Goal: Task Accomplishment & Management: Use online tool/utility

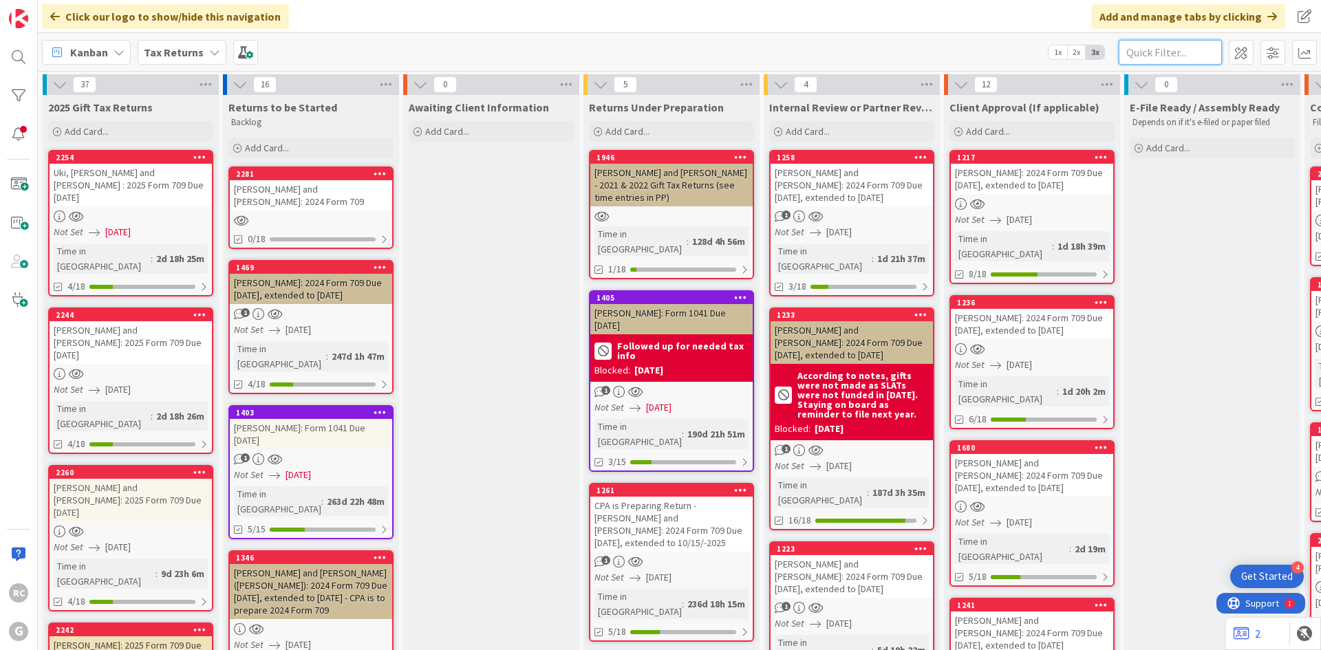
click at [1150, 47] on input "text" at bounding box center [1170, 52] width 103 height 25
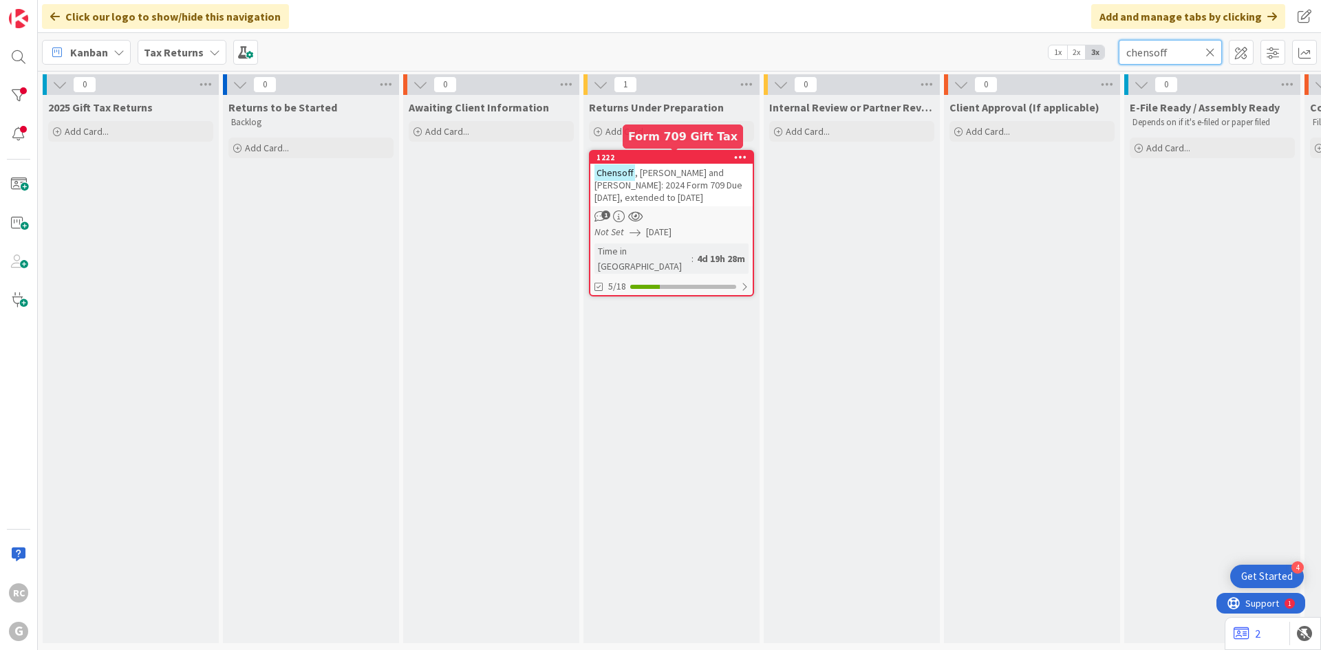
type input "chensoff"
click at [690, 172] on span ", [PERSON_NAME] and [PERSON_NAME]: 2024 Form 709 Due [DATE], extended to [DATE]" at bounding box center [668, 185] width 148 height 37
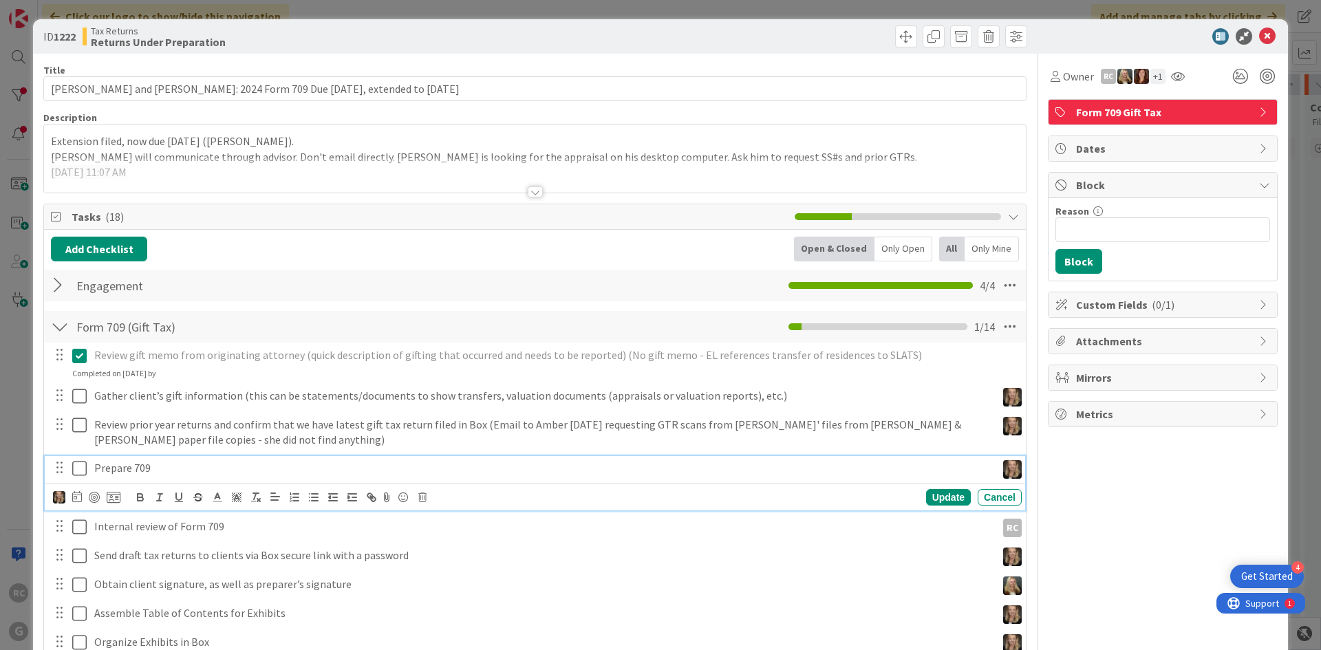
click at [82, 469] on icon at bounding box center [79, 468] width 14 height 17
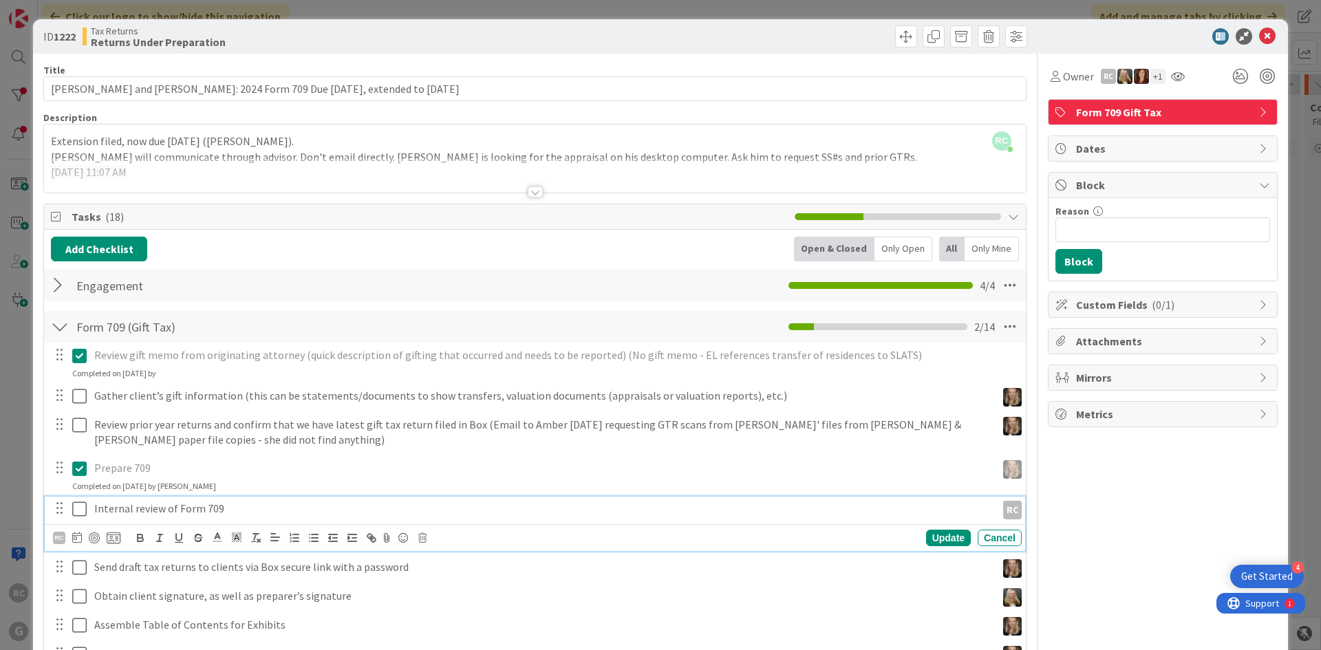
click at [81, 509] on icon at bounding box center [79, 509] width 14 height 17
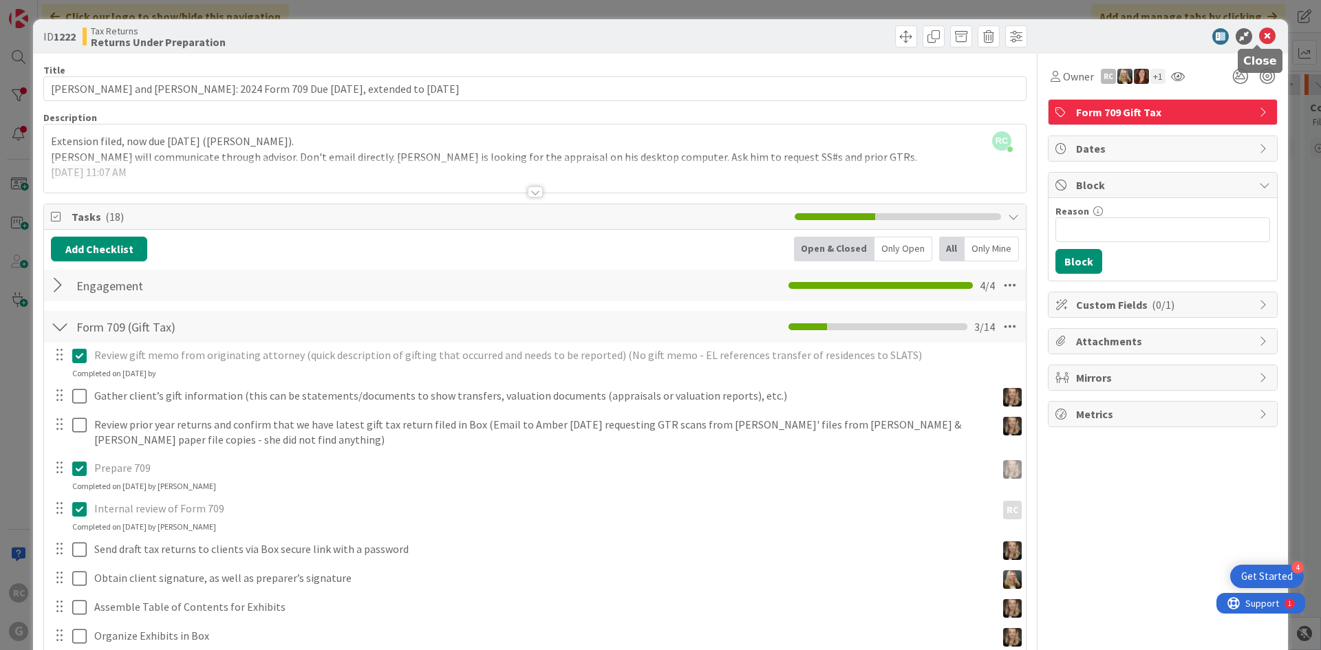
click at [1259, 39] on icon at bounding box center [1267, 36] width 17 height 17
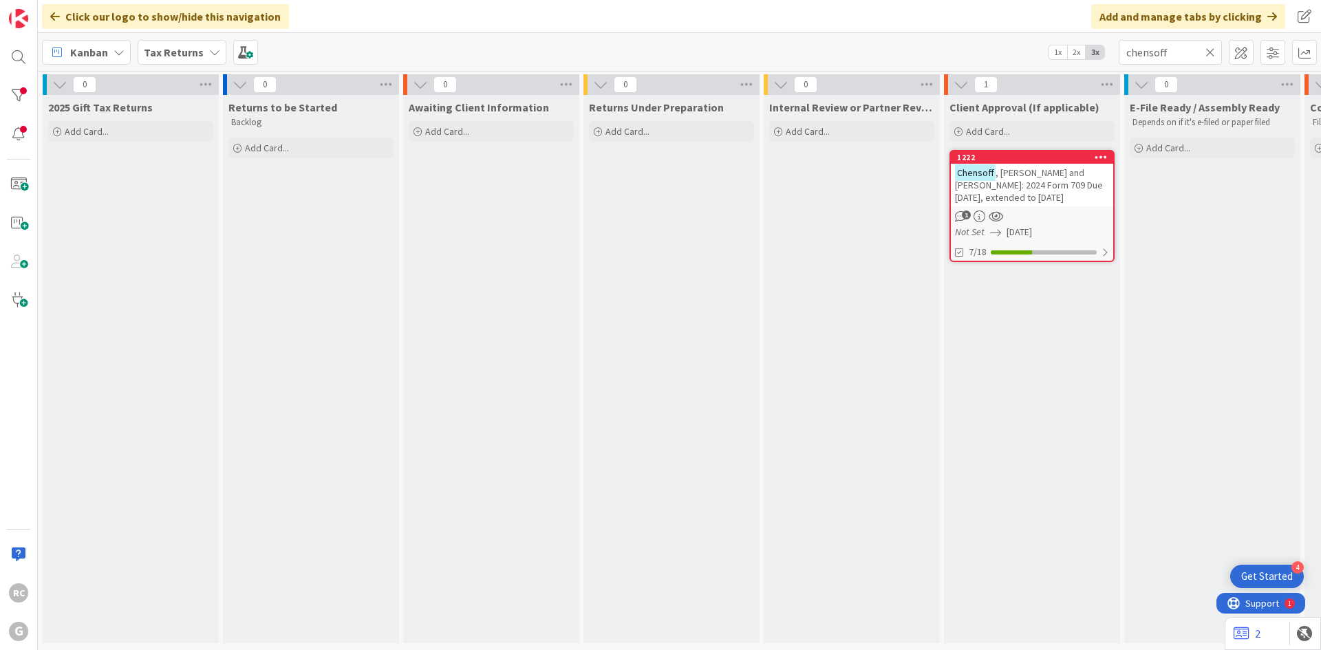
click at [1211, 54] on icon at bounding box center [1210, 52] width 10 height 12
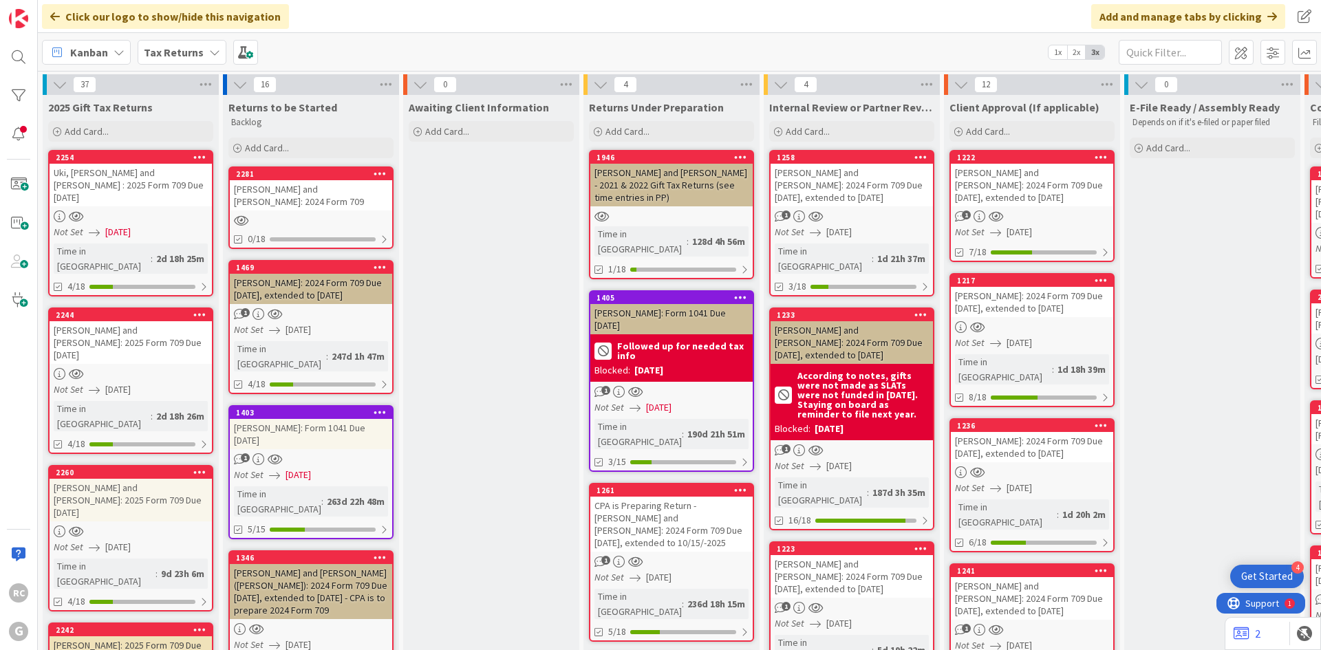
click at [318, 180] on div "2281" at bounding box center [311, 174] width 162 height 12
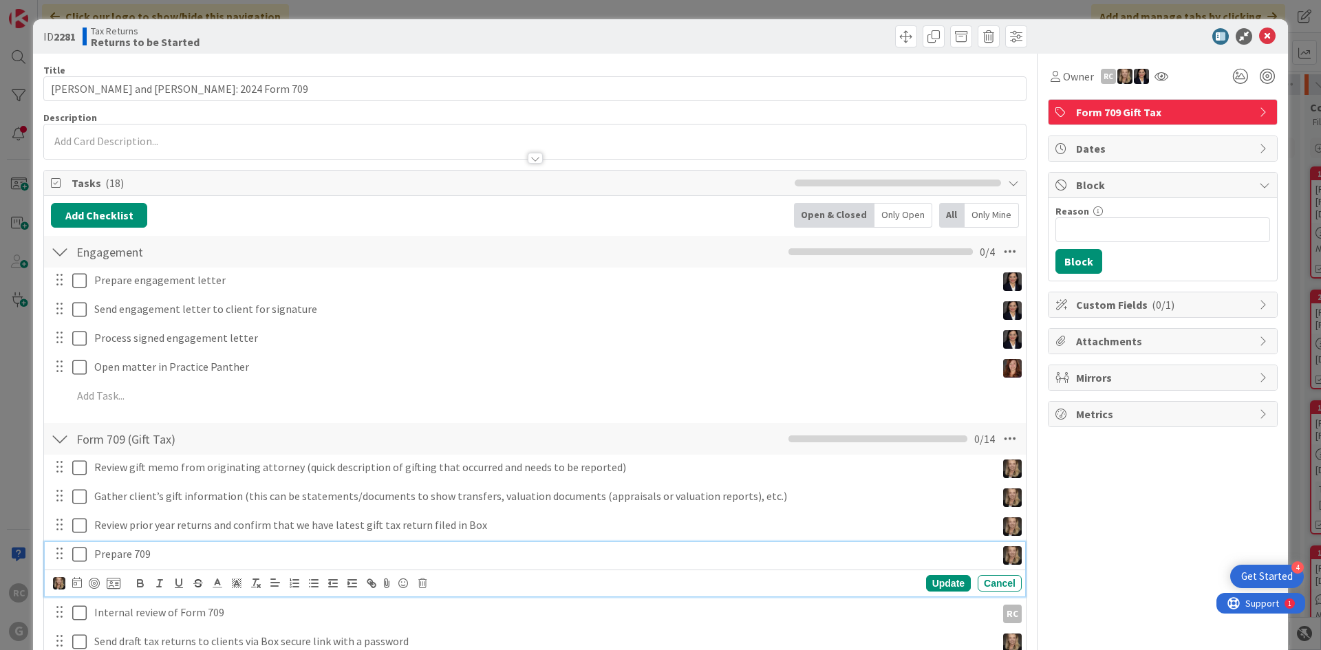
click at [82, 556] on icon at bounding box center [79, 554] width 14 height 17
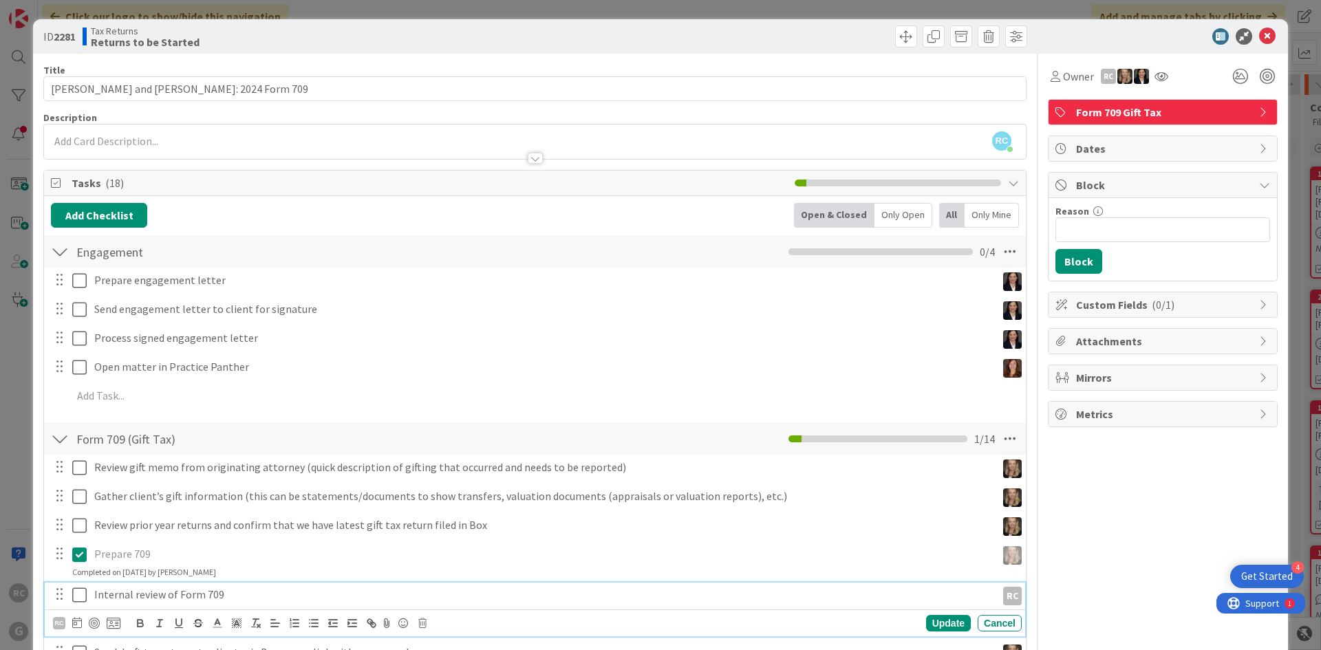
click at [83, 595] on icon at bounding box center [79, 595] width 14 height 17
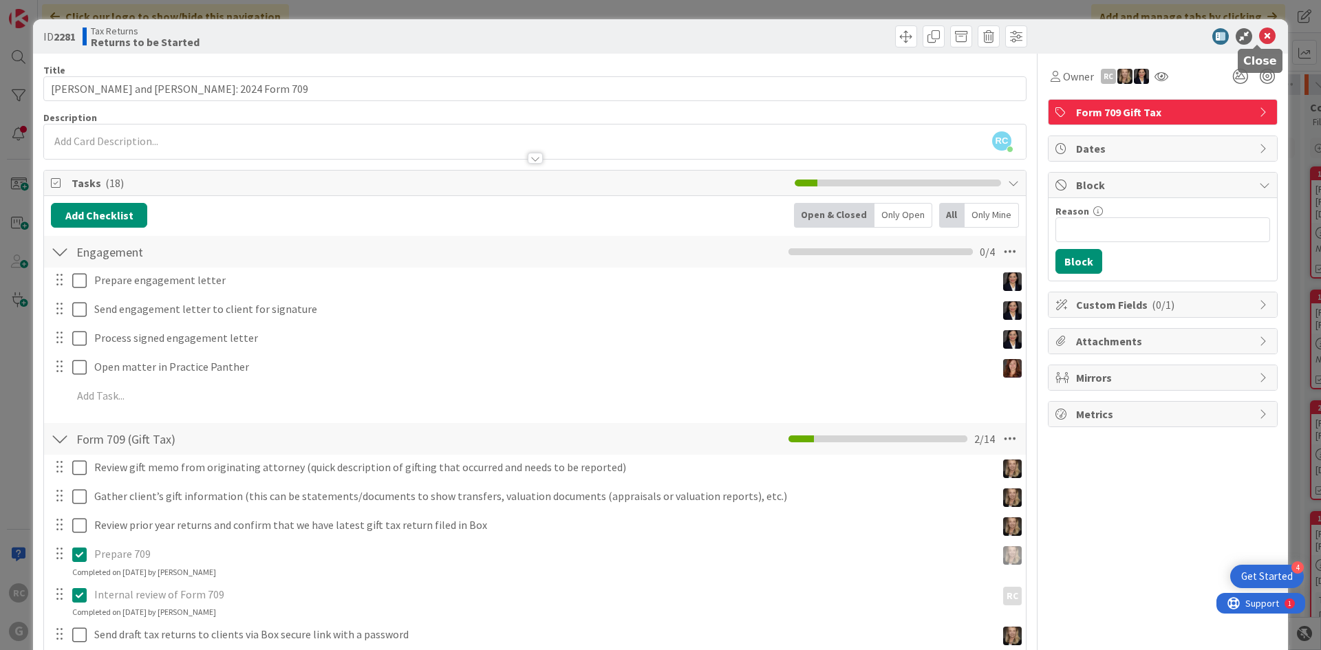
click at [1259, 29] on icon at bounding box center [1267, 36] width 17 height 17
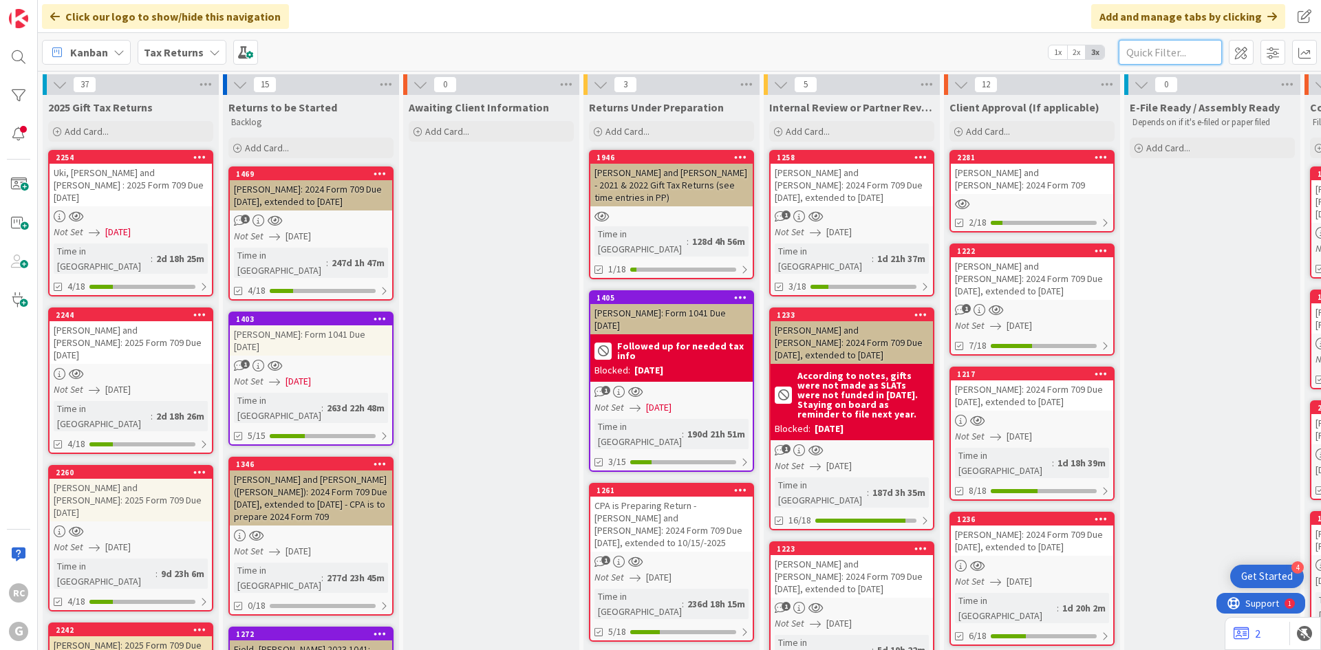
click at [1176, 50] on input "text" at bounding box center [1170, 52] width 103 height 25
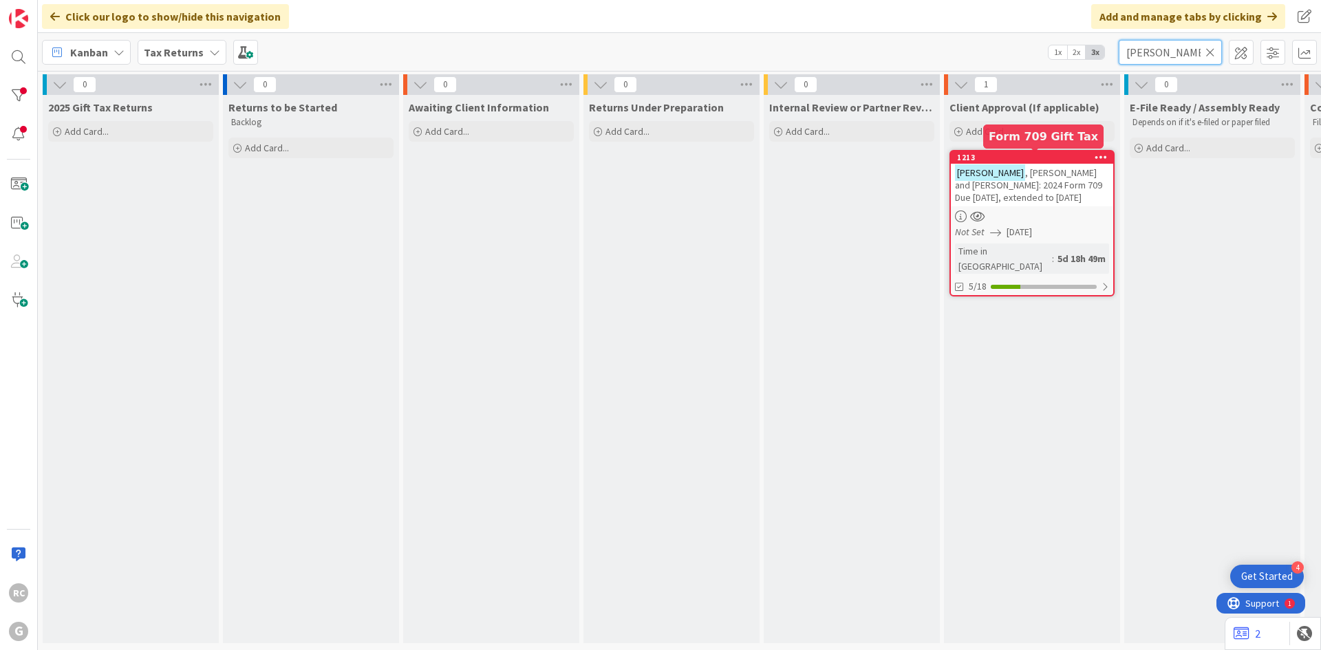
type input "[PERSON_NAME]"
click at [983, 158] on div "1213" at bounding box center [1035, 158] width 156 height 10
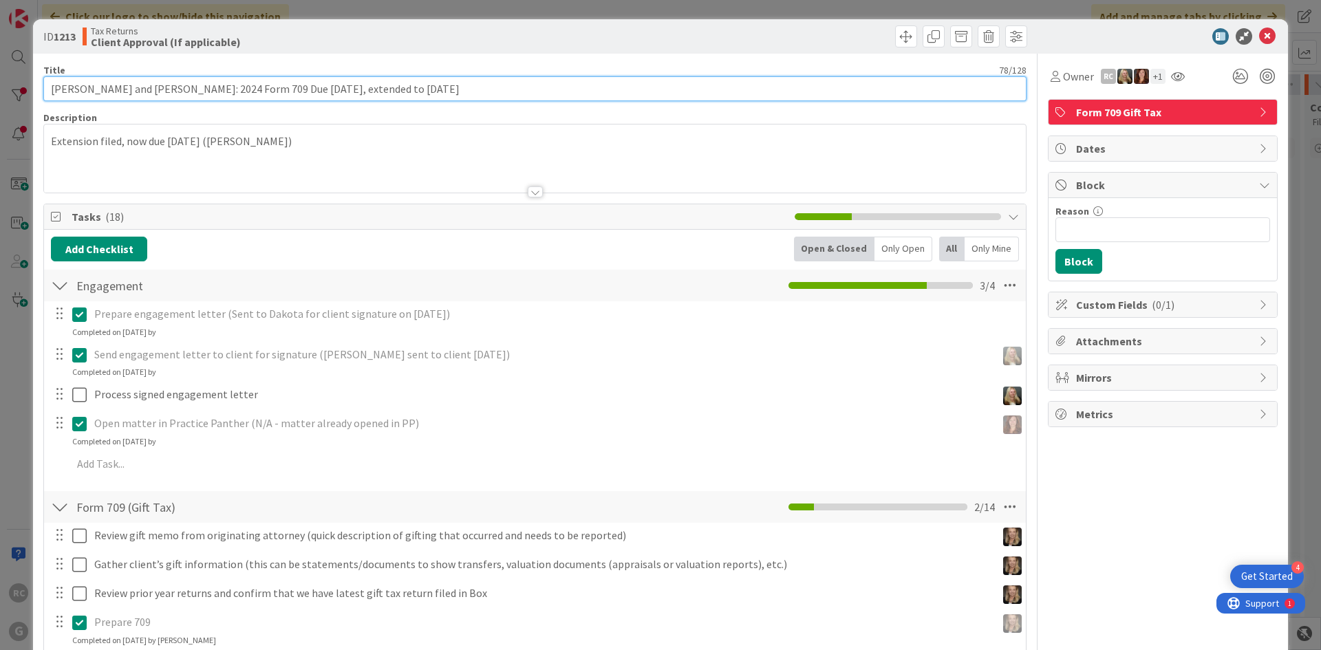
click at [52, 91] on input "[PERSON_NAME] and [PERSON_NAME]: 2024 Form 709 Due [DATE], extended to [DATE]" at bounding box center [534, 88] width 983 height 25
type input "CPA is preparing return - [PERSON_NAME] and [PERSON_NAME]: 2024 Form 709 Due [D…"
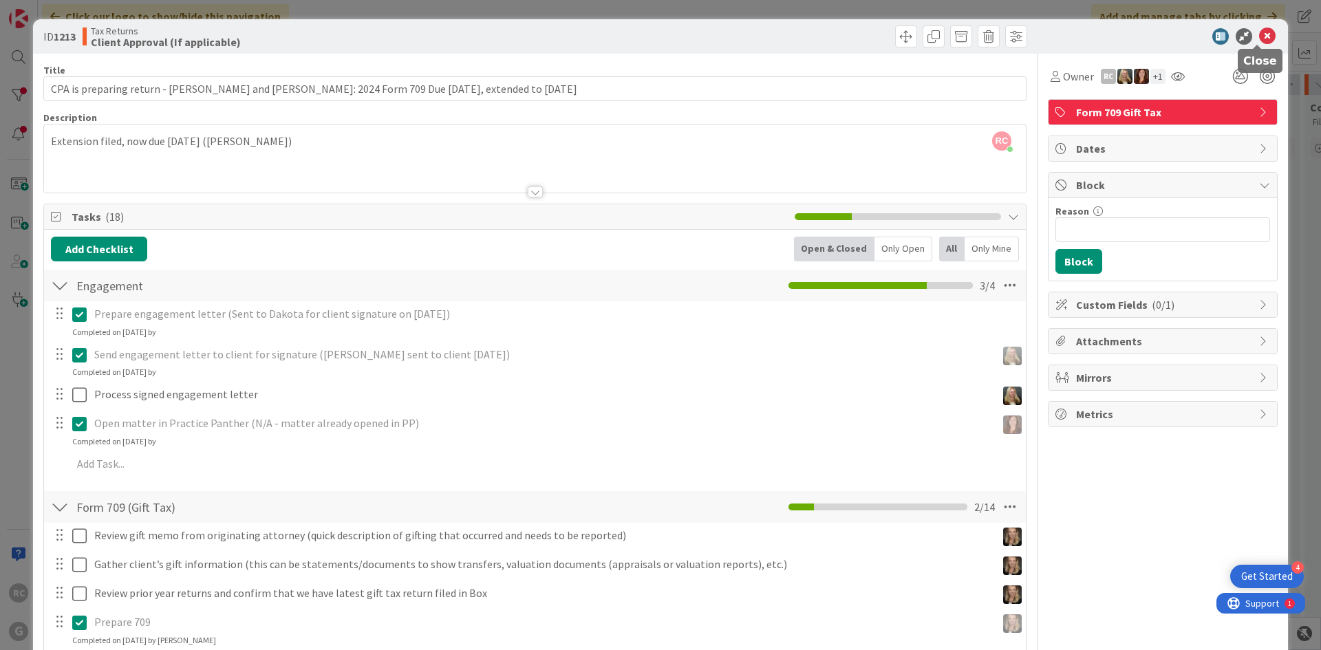
click at [1261, 36] on icon at bounding box center [1267, 36] width 17 height 17
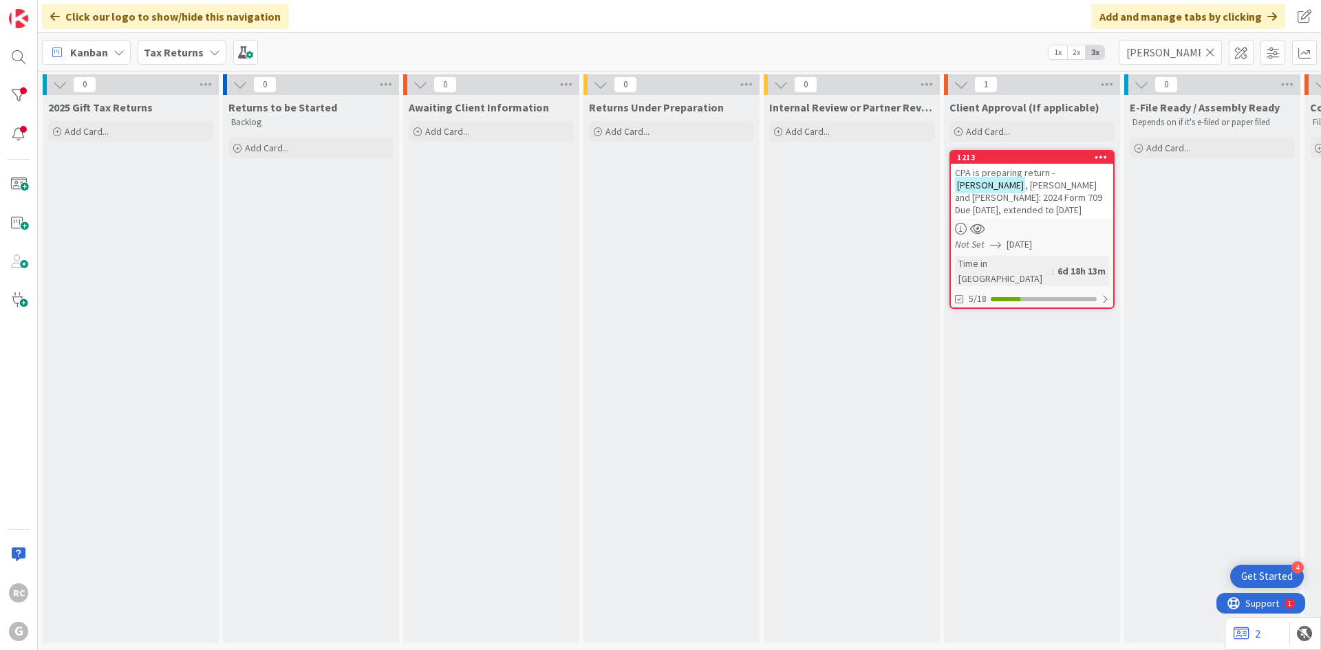
click at [1210, 53] on icon at bounding box center [1210, 52] width 10 height 12
